Goal: Information Seeking & Learning: Learn about a topic

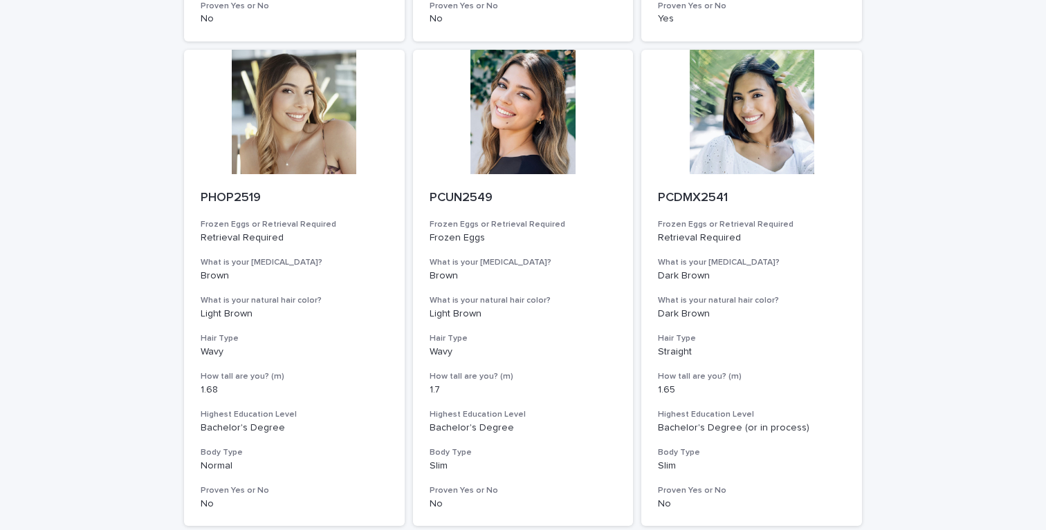
scroll to position [1689, 0]
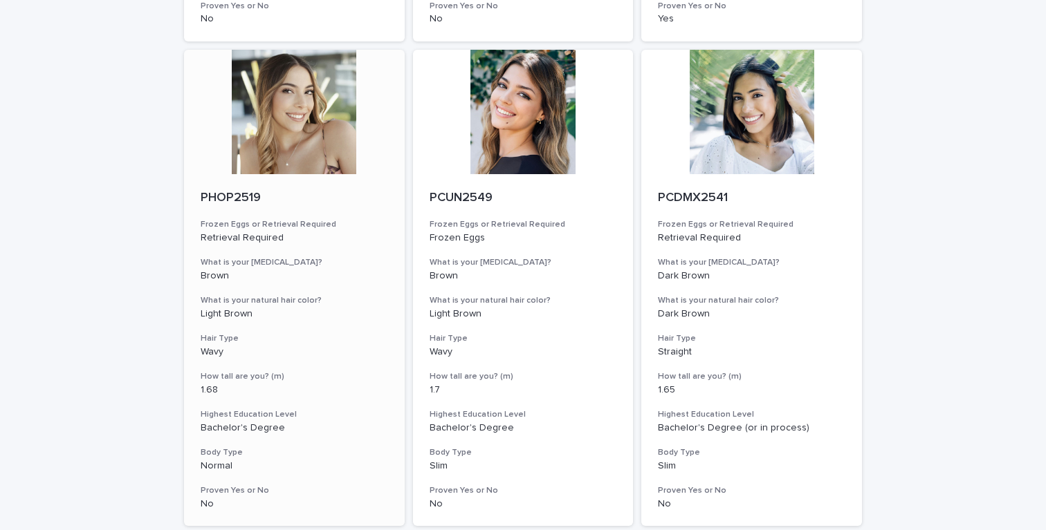
scroll to position [1689, 0]
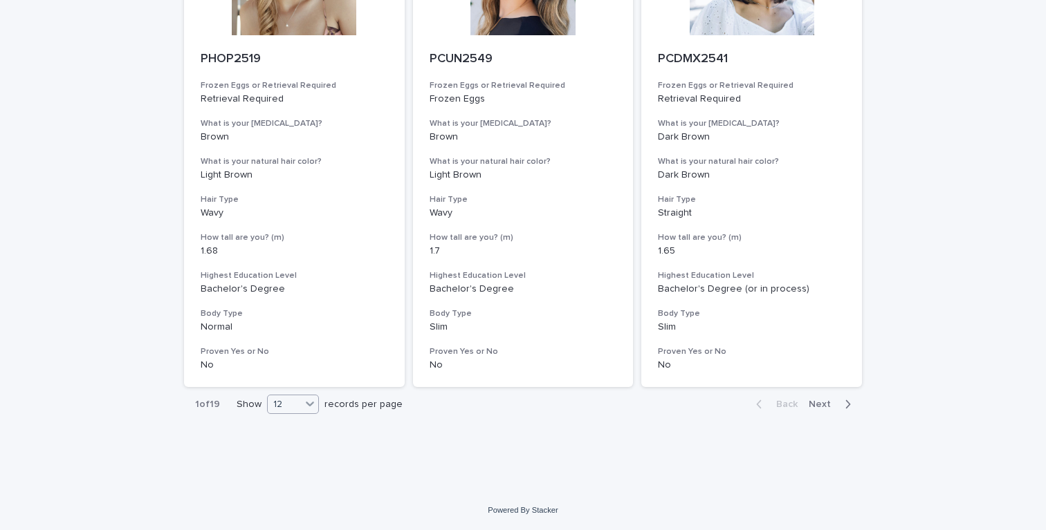
click at [291, 400] on div "12" at bounding box center [284, 405] width 33 height 15
click at [292, 450] on div "36" at bounding box center [293, 456] width 50 height 17
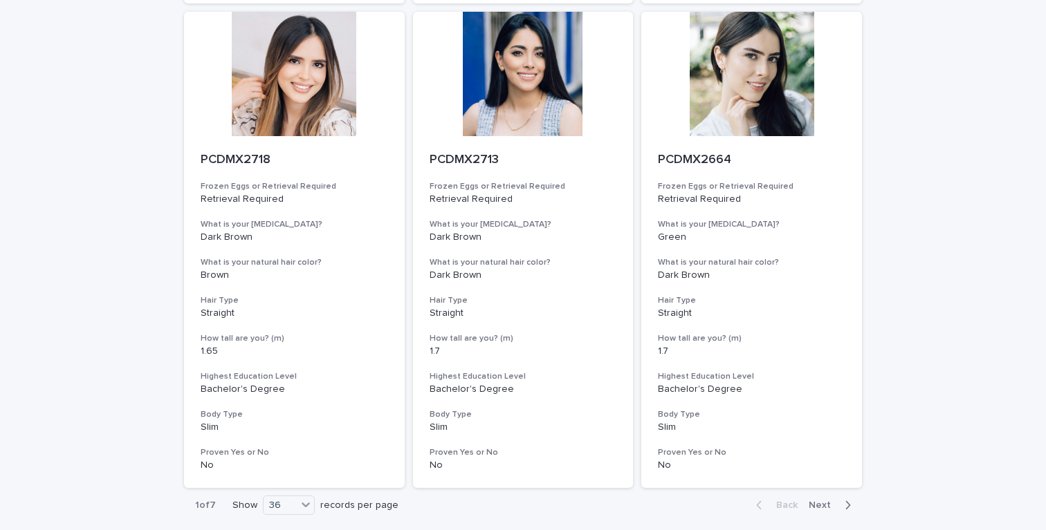
scroll to position [5571, 0]
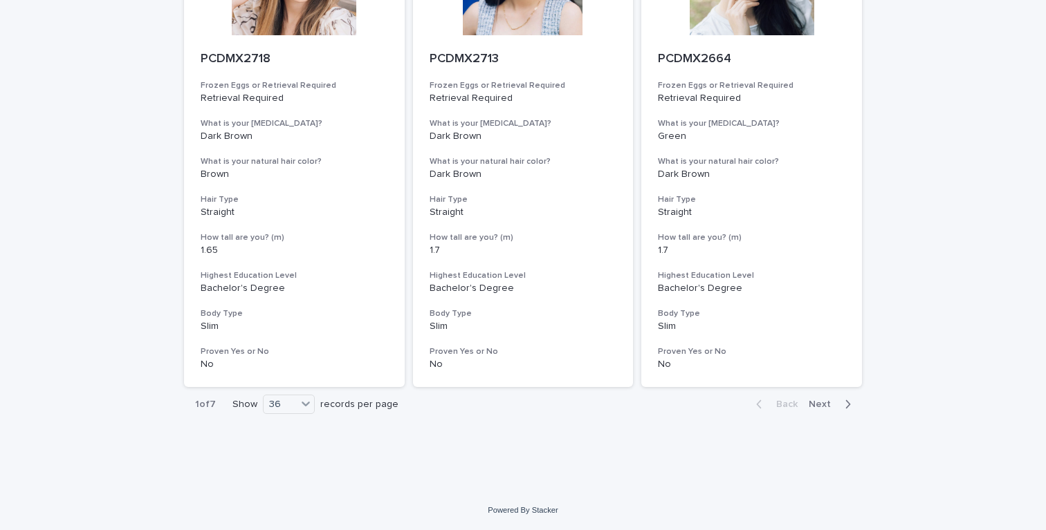
click at [819, 401] on span "Next" at bounding box center [823, 405] width 30 height 10
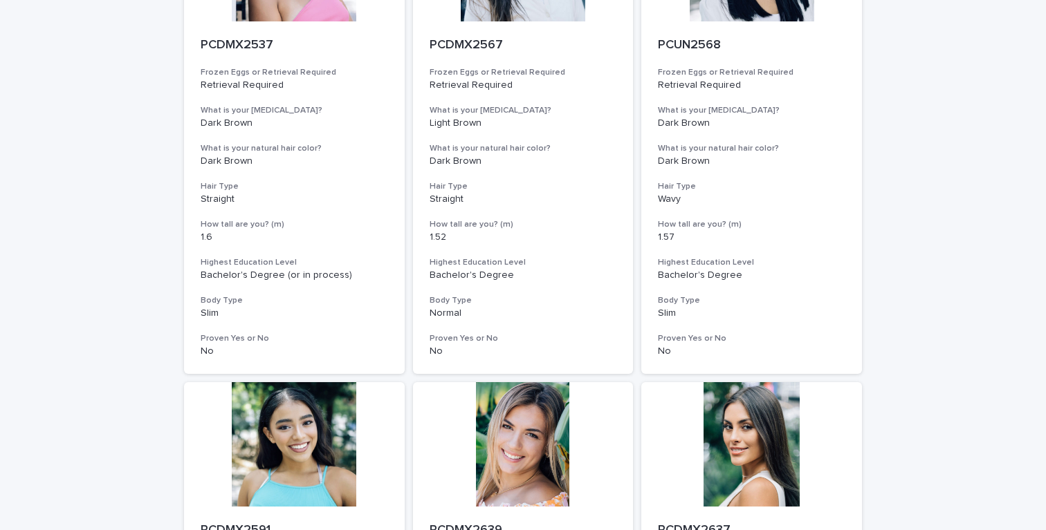
scroll to position [5571, 0]
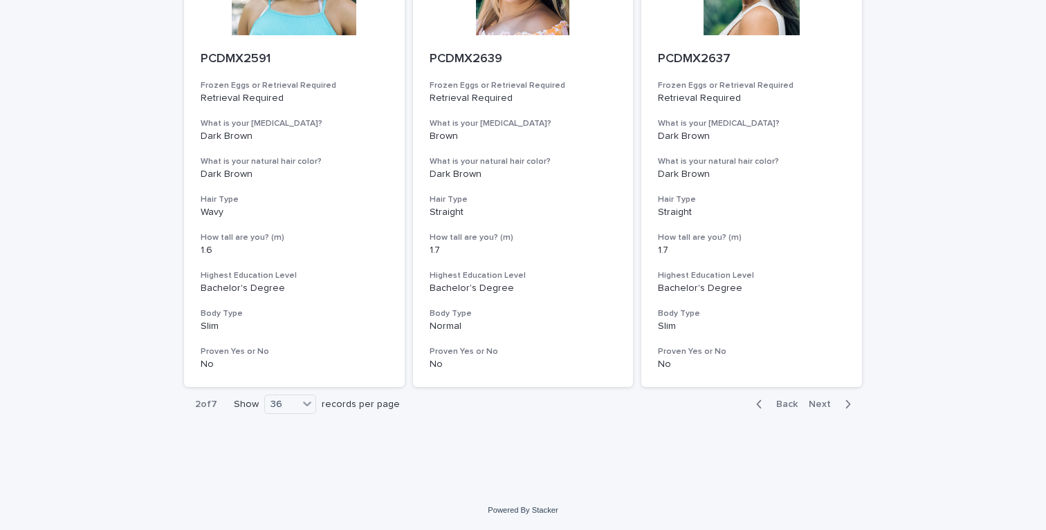
click at [839, 402] on div "button" at bounding box center [845, 404] width 12 height 12
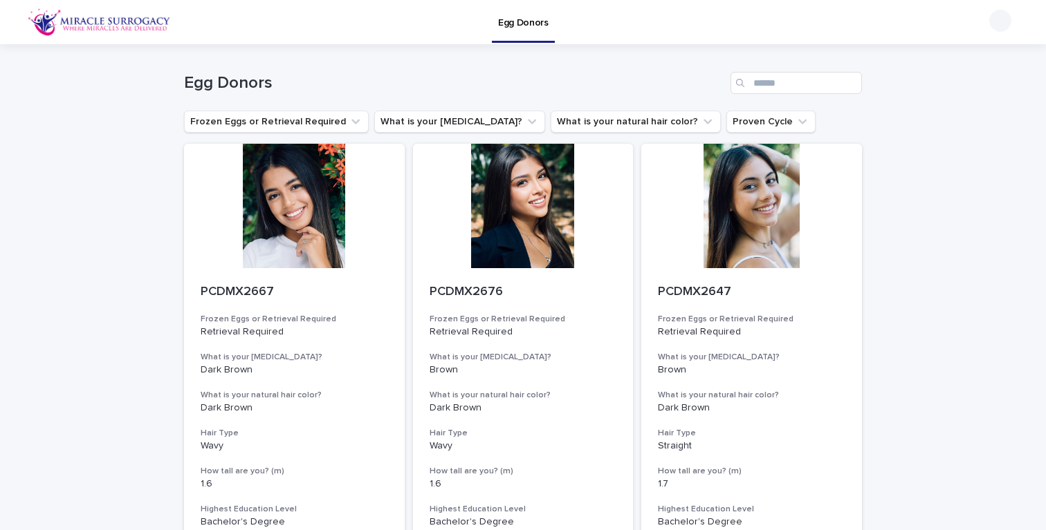
click at [561, 211] on div at bounding box center [523, 206] width 221 height 124
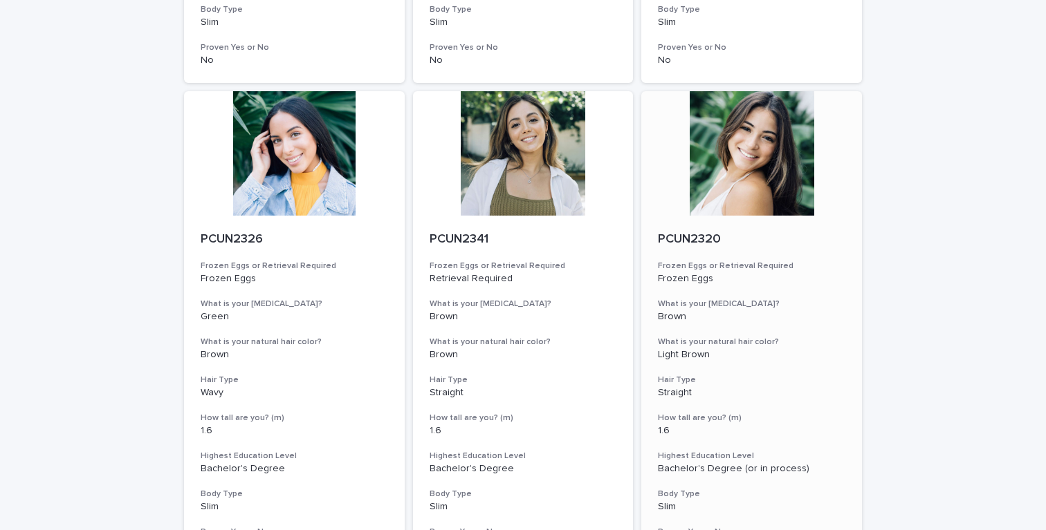
scroll to position [5571, 0]
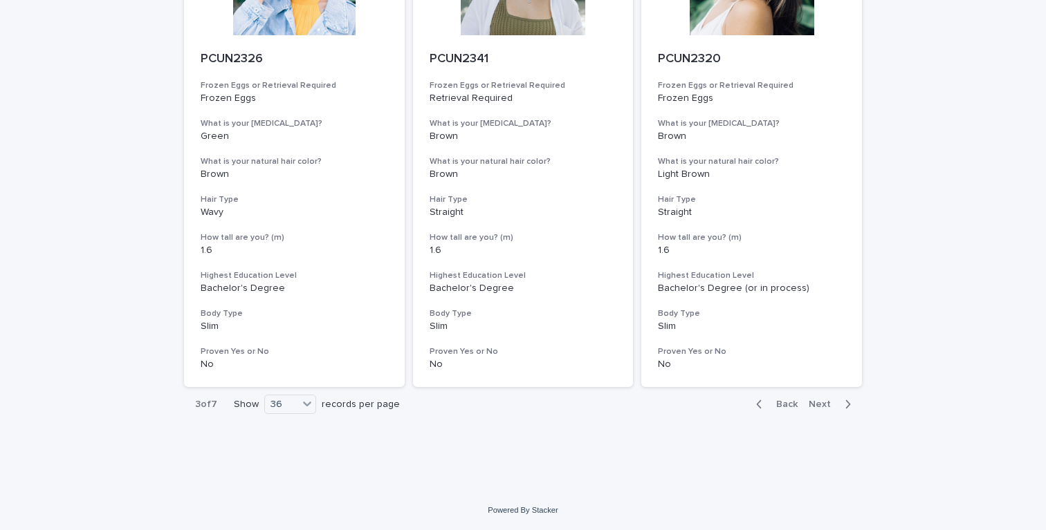
click at [829, 404] on span "Next" at bounding box center [823, 405] width 30 height 10
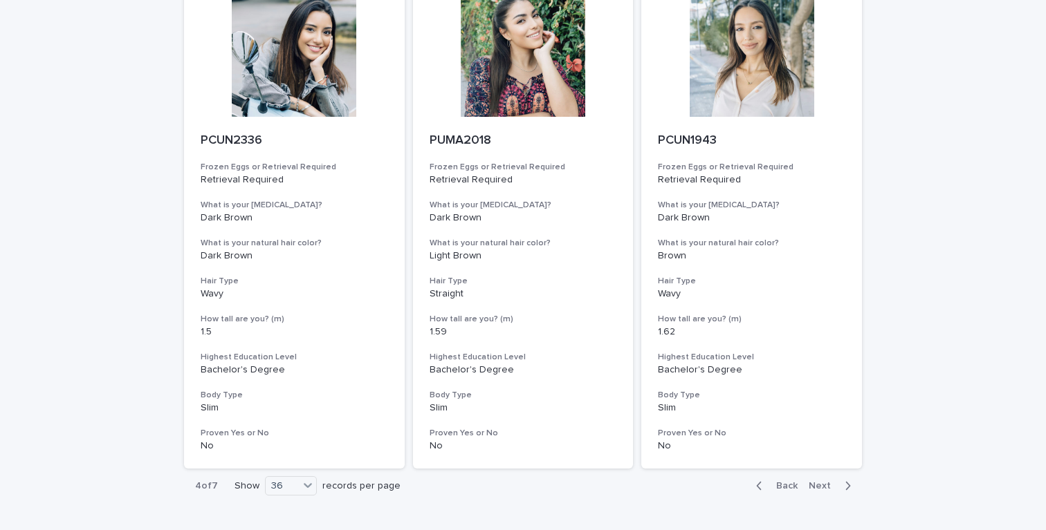
scroll to position [5490, 0]
click at [830, 484] on span "Next" at bounding box center [823, 485] width 30 height 10
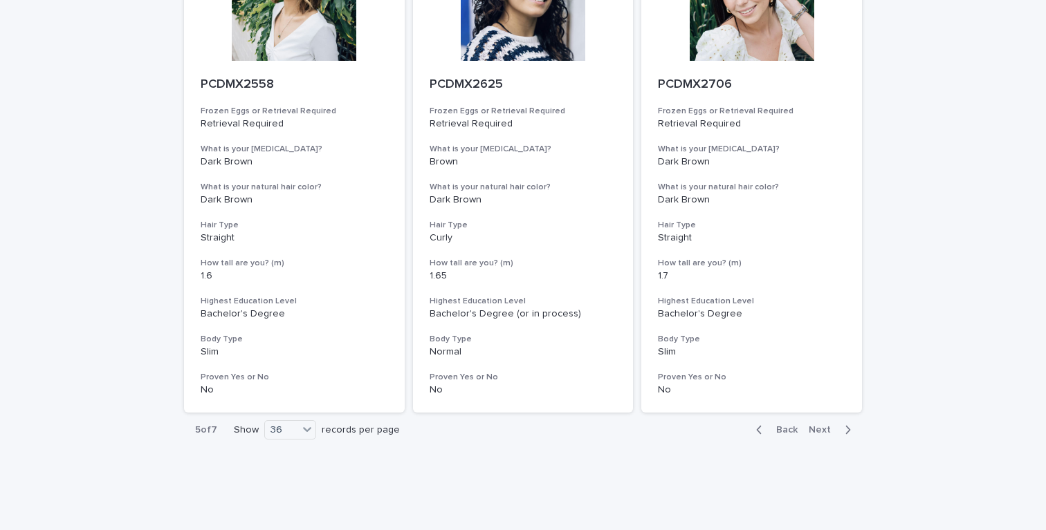
scroll to position [5571, 0]
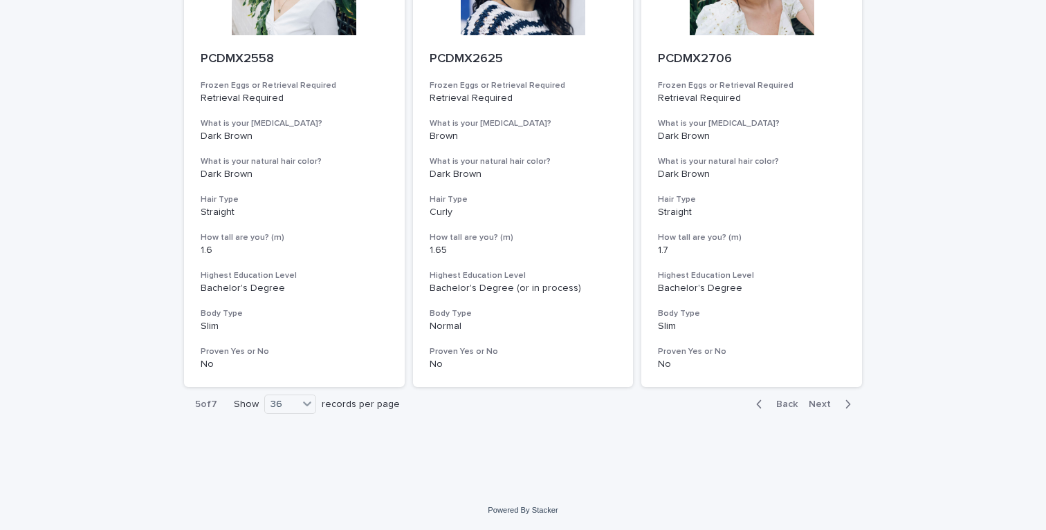
click at [824, 396] on div "Back Next" at bounding box center [803, 404] width 117 height 35
click at [824, 398] on button "Next" at bounding box center [832, 404] width 59 height 12
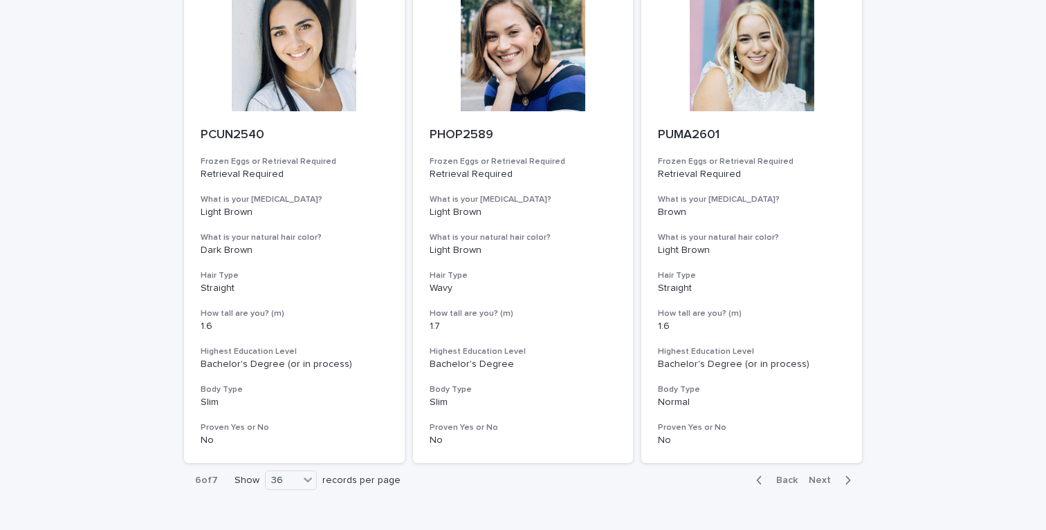
scroll to position [5571, 0]
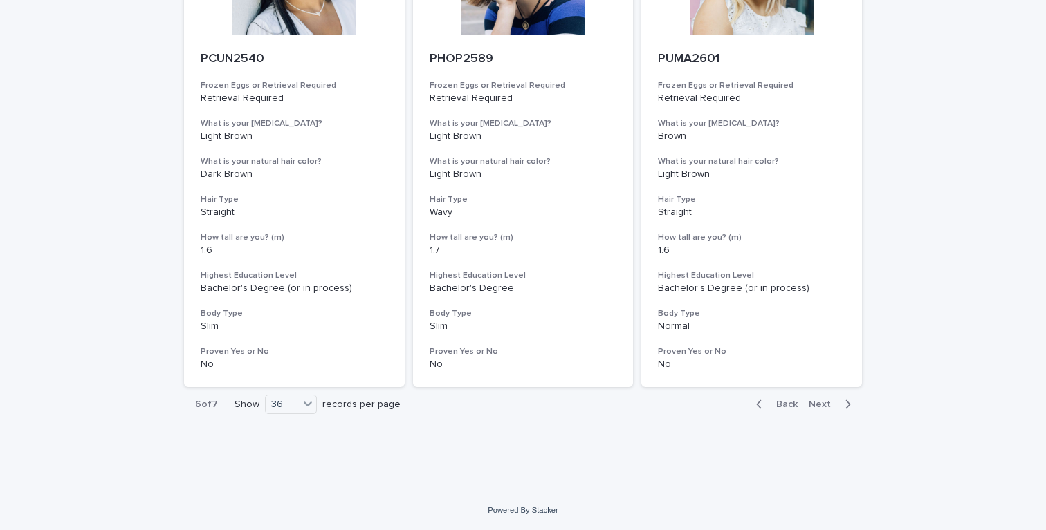
click at [826, 407] on span "Next" at bounding box center [823, 405] width 30 height 10
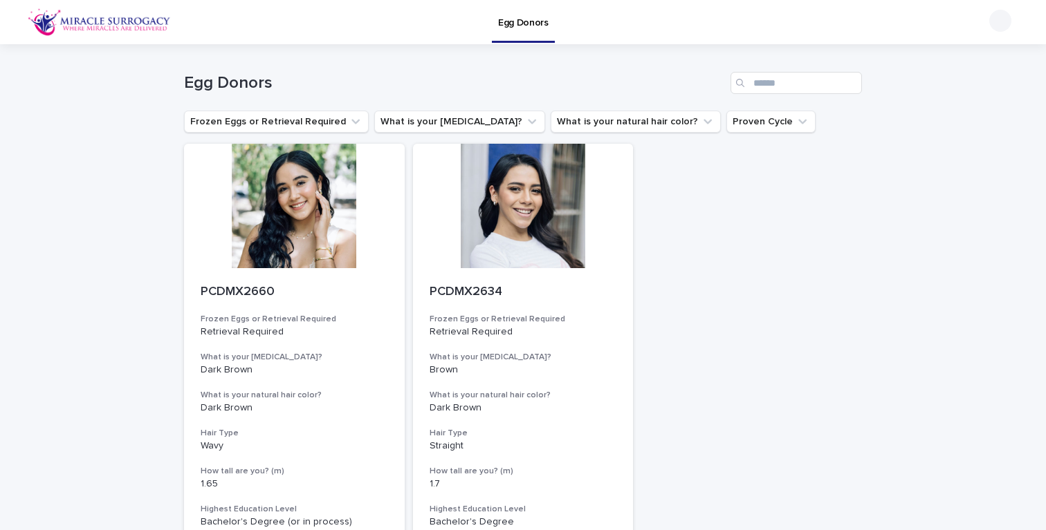
click at [827, 323] on div "PCDMX2660 Frozen Eggs or Retrieval Required Retrieval Required What is your eye…" at bounding box center [523, 382] width 678 height 477
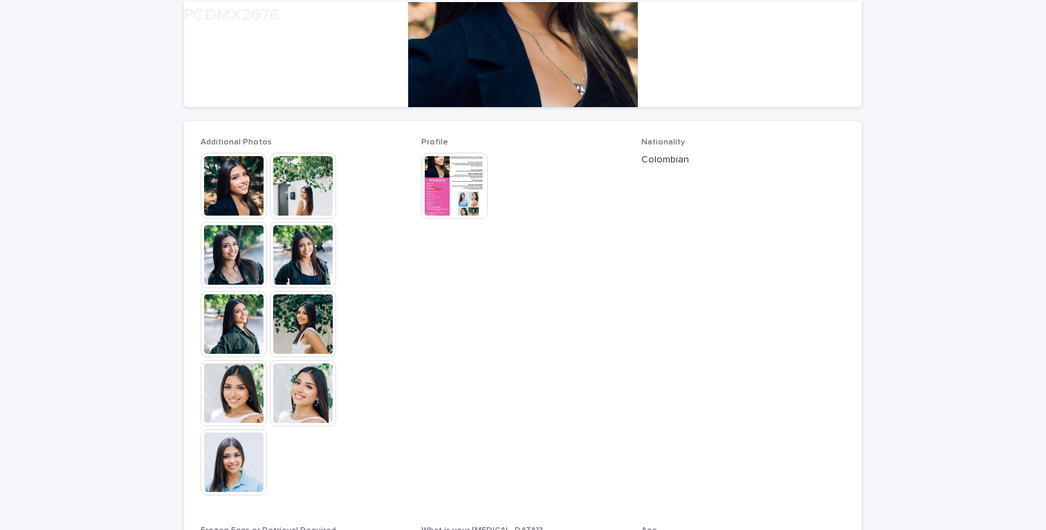
scroll to position [342, 0]
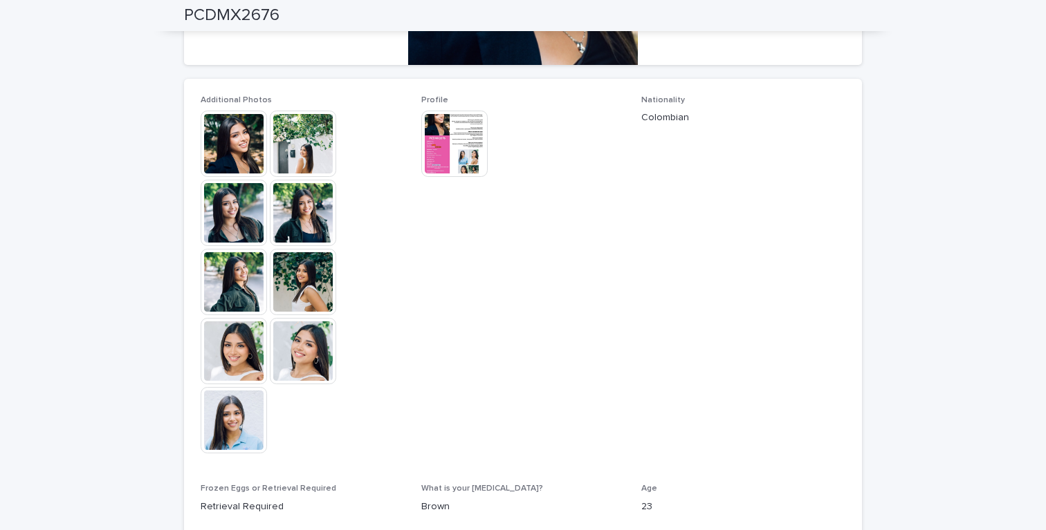
click at [290, 347] on img at bounding box center [303, 351] width 66 height 66
